Goal: Task Accomplishment & Management: Manage account settings

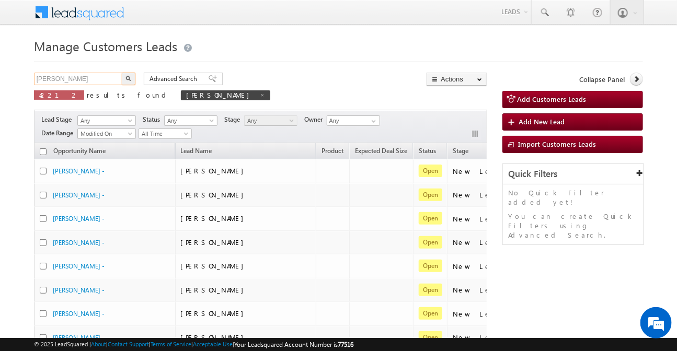
click at [92, 78] on input "[PERSON_NAME]" at bounding box center [78, 79] width 89 height 13
paste input "888161"
click at [92, 78] on input "sushil 888161" at bounding box center [78, 79] width 89 height 13
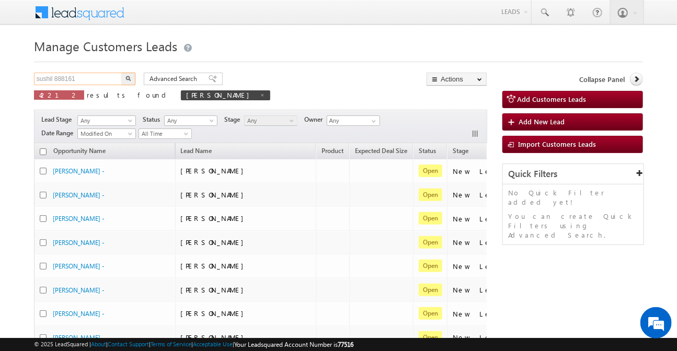
click at [92, 78] on input "sushil 888161" at bounding box center [78, 79] width 89 height 13
paste input "text"
type input "888161"
click at [131, 79] on button "button" at bounding box center [129, 79] width 14 height 13
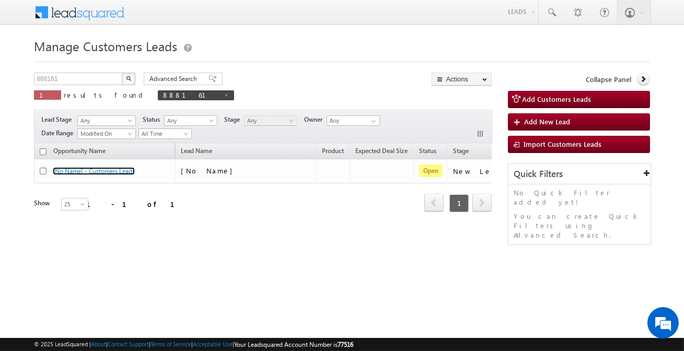
scroll to position [0, 87]
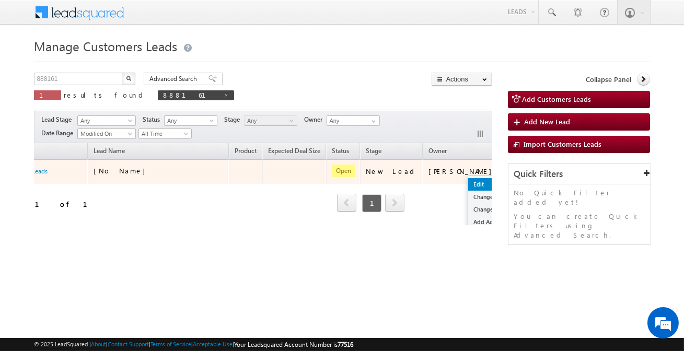
click at [469, 183] on link "Edit" at bounding box center [495, 184] width 52 height 13
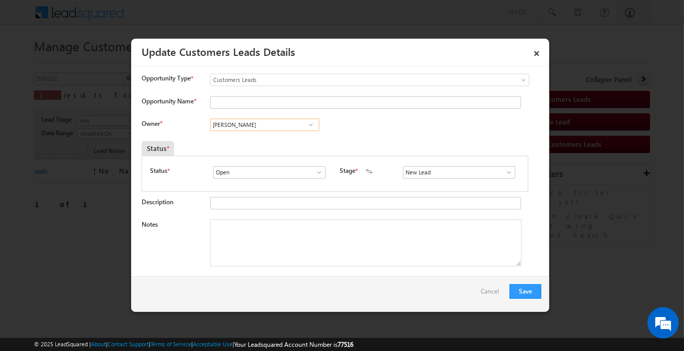
click at [268, 121] on input "[PERSON_NAME]" at bounding box center [264, 125] width 109 height 13
paste input "[PERSON_NAME]"
click at [273, 142] on span "[EMAIL_ADDRESS][PERSON_NAME][DOMAIN_NAME]" at bounding box center [261, 145] width 94 height 8
type input "[PERSON_NAME]"
click at [253, 101] on input "Opportunity Name *" at bounding box center [365, 102] width 311 height 13
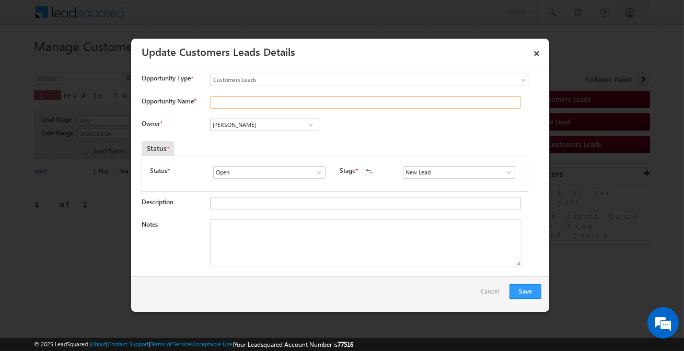
paste input "[PERSON_NAME] R"
type input "[PERSON_NAME] R"
click at [430, 170] on input "New Lead" at bounding box center [459, 172] width 112 height 13
click at [427, 183] on link "Sales Marked" at bounding box center [459, 185] width 112 height 12
type input "Sales Marked"
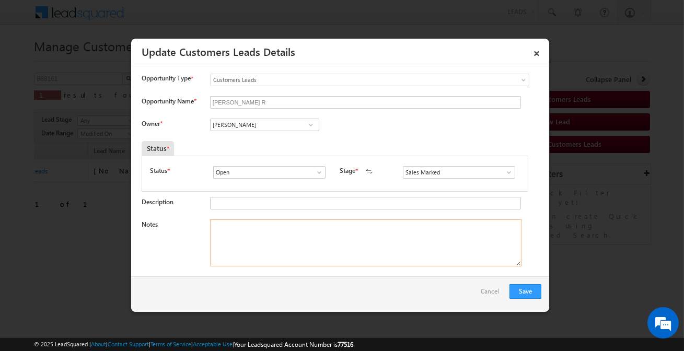
click at [394, 242] on textarea "Notes" at bounding box center [366, 243] width 312 height 47
paste textarea "[PERSON_NAME] R / Renovation / 5 lakh / Salaried / income 52k / Address [STREET…"
type textarea "[PERSON_NAME] R / Renovation / 5 lakh / Salaried / income 52k / Address [STREET…"
click at [529, 288] on button "Save" at bounding box center [526, 291] width 32 height 15
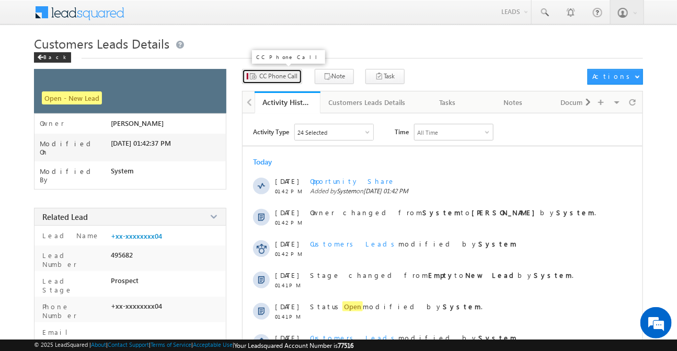
click at [263, 82] on button "CC Phone Call" at bounding box center [272, 76] width 60 height 15
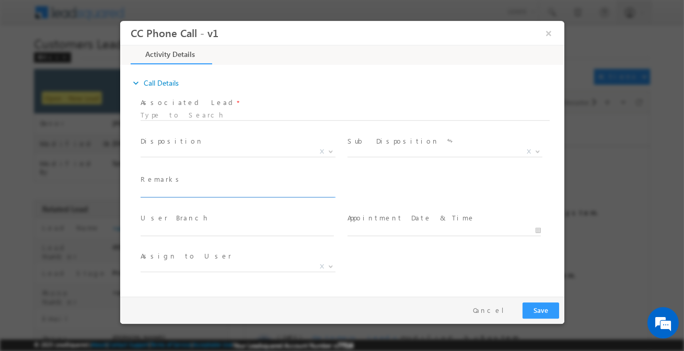
click at [220, 195] on input "text" at bounding box center [236, 192] width 193 height 10
type input "[PERSON_NAME] R / Renovation / 5 lakh / Salaried / income 52k / Address [STREET…"
select select "[EMAIL_ADDRESS][DOMAIN_NAME]"
type input "[PERSON_NAME] R / Renovation / 5 lakh / Salaried / income 52k / Address [STREET…"
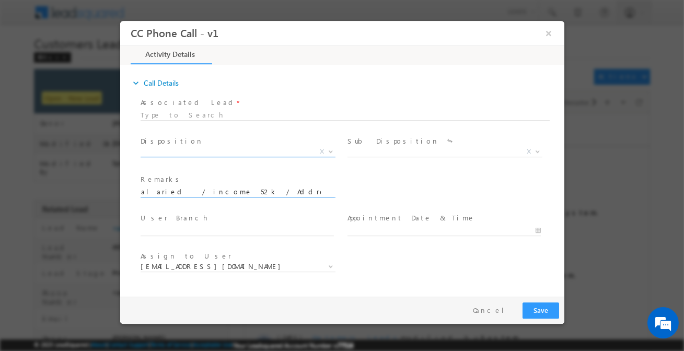
scroll to position [0, 0]
click at [269, 147] on span "X" at bounding box center [237, 152] width 195 height 10
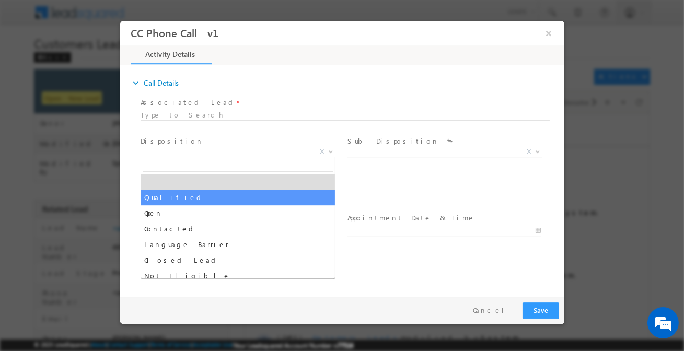
select select "Qualified"
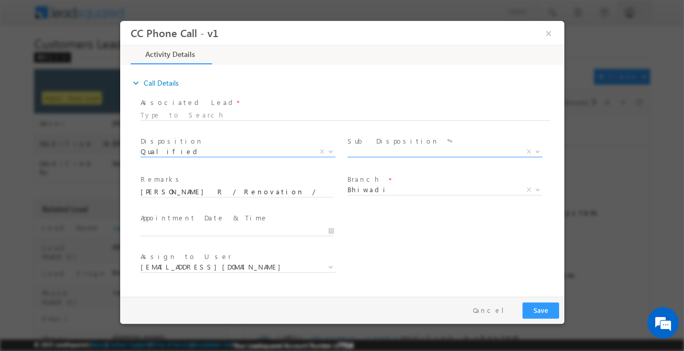
click at [387, 154] on span "X" at bounding box center [444, 152] width 195 height 10
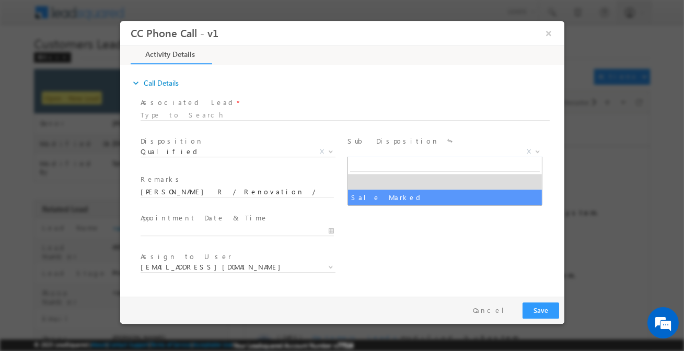
select select "Sale Marked"
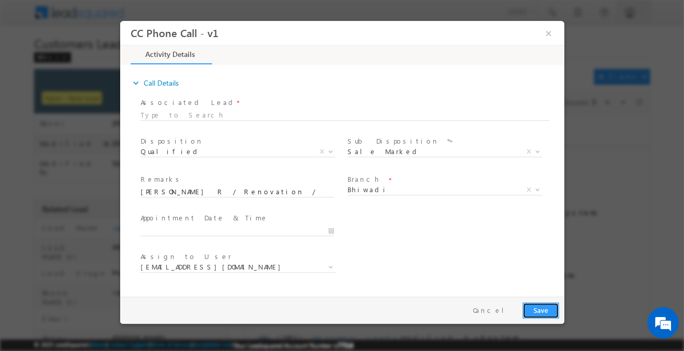
click at [550, 310] on button "Save" at bounding box center [540, 311] width 37 height 16
